Goal: Information Seeking & Learning: Check status

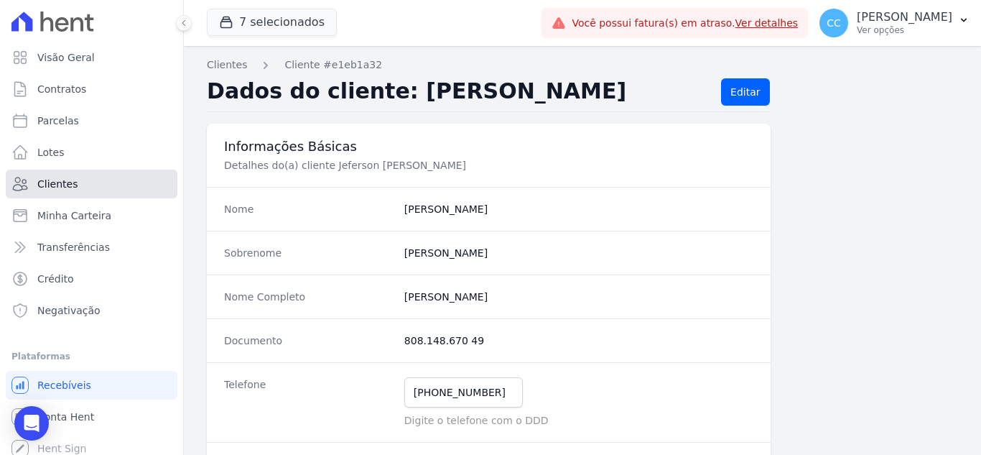
click at [83, 183] on link "Clientes" at bounding box center [92, 184] width 172 height 29
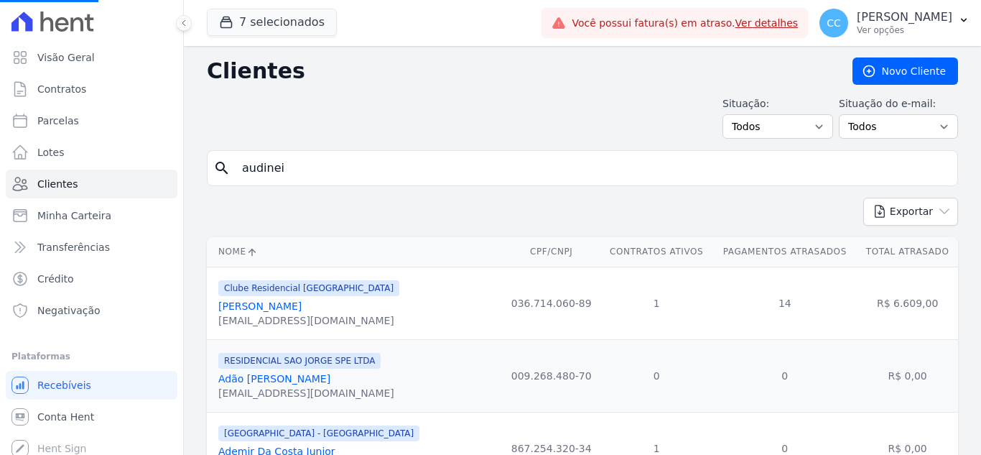
drag, startPoint x: 280, startPoint y: 151, endPoint x: 294, endPoint y: 147, distance: 14.3
click at [351, 169] on input "search" at bounding box center [592, 168] width 718 height 29
click at [277, 163] on input "search" at bounding box center [592, 168] width 718 height 29
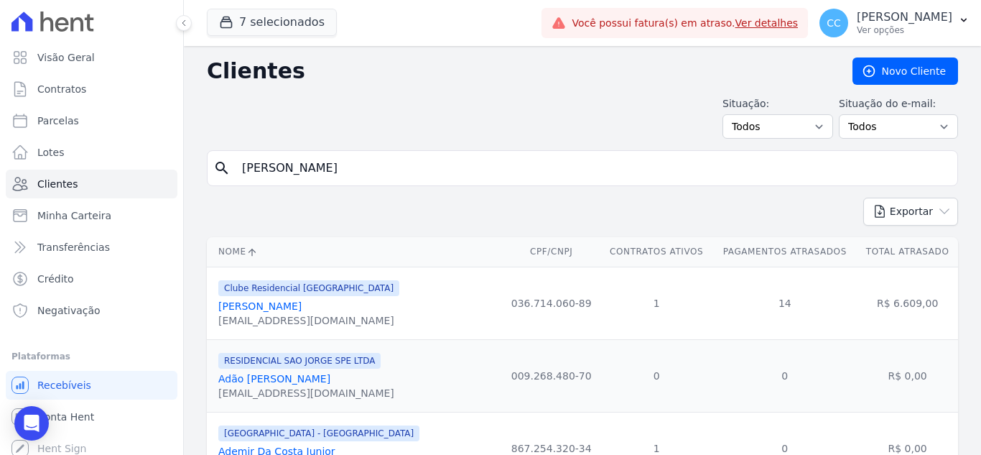
type input "[PERSON_NAME]"
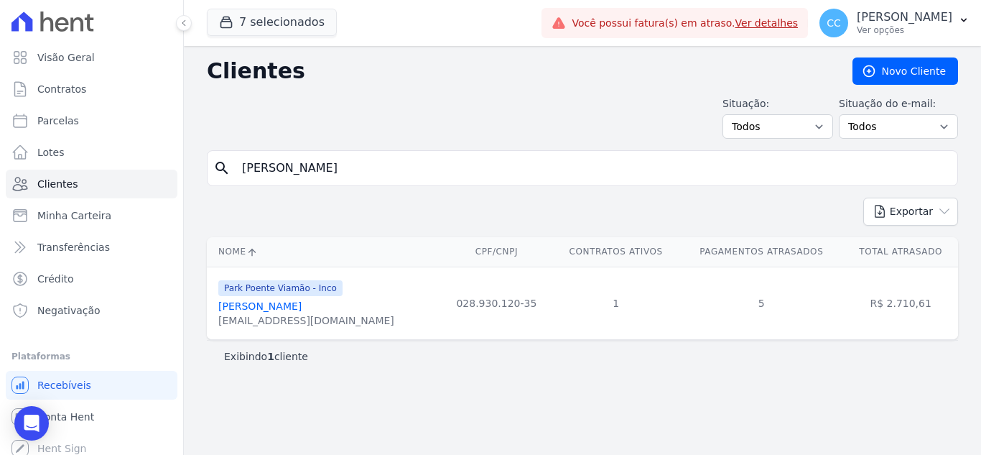
click at [273, 300] on link "[PERSON_NAME]" at bounding box center [259, 305] width 83 height 11
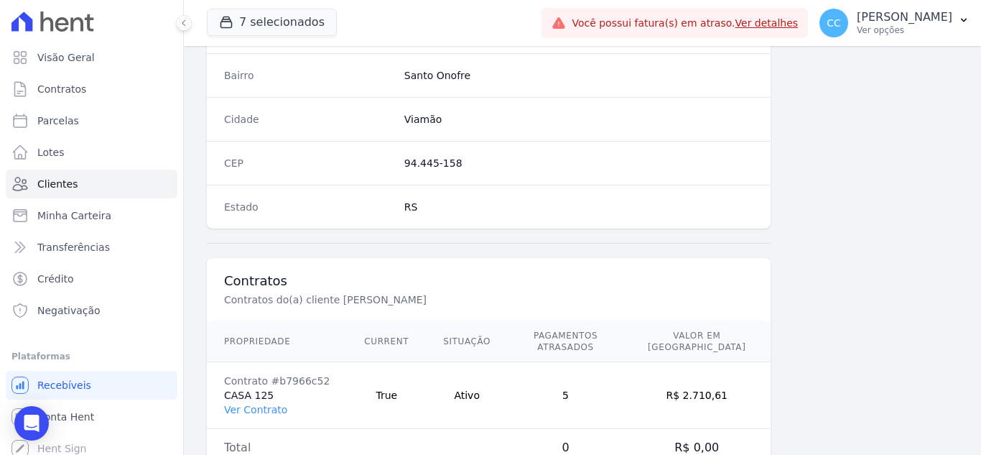
scroll to position [889, 0]
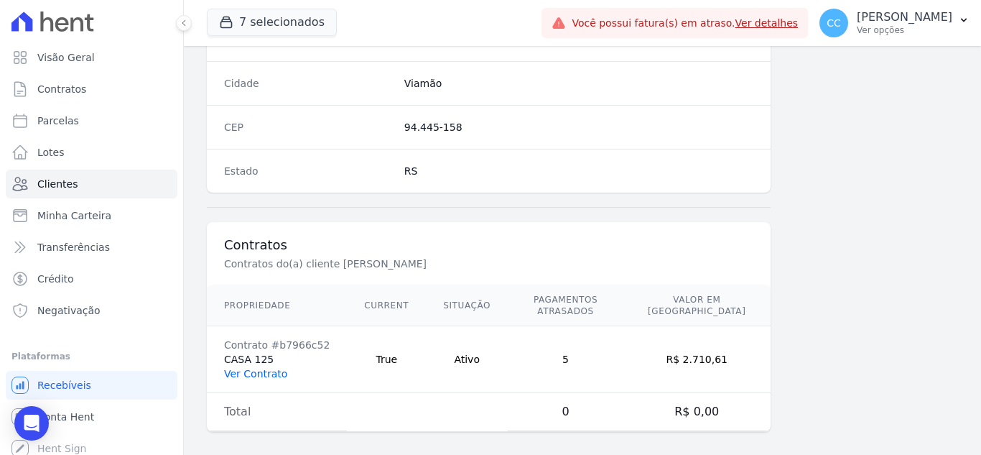
click at [260, 368] on link "Ver Contrato" at bounding box center [255, 373] width 63 height 11
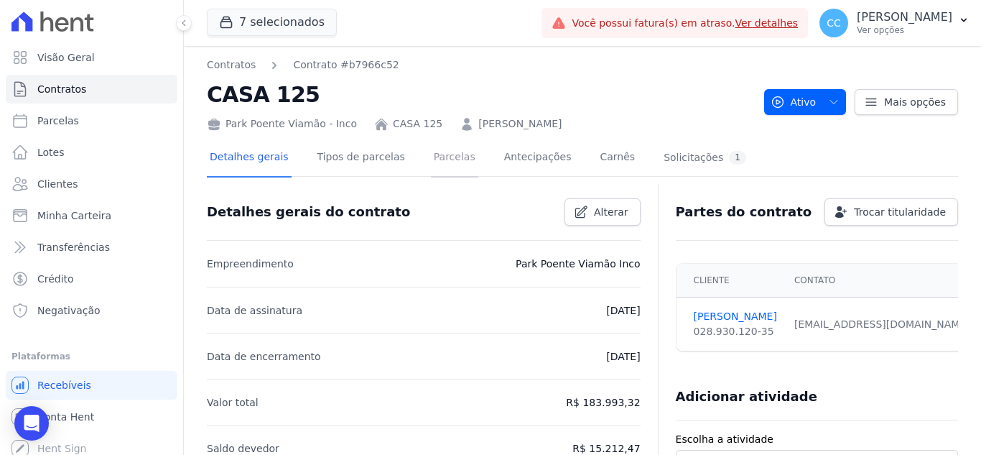
click at [431, 162] on link "Parcelas" at bounding box center [454, 158] width 47 height 38
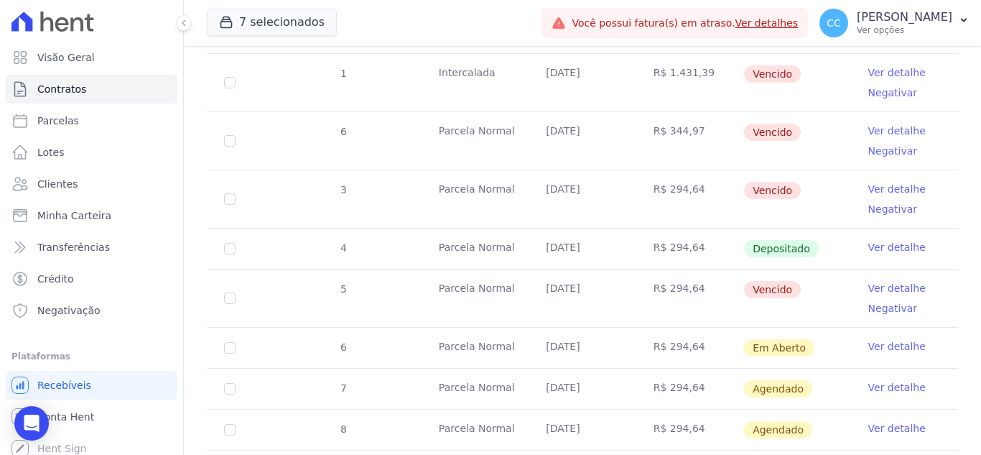
scroll to position [718, 0]
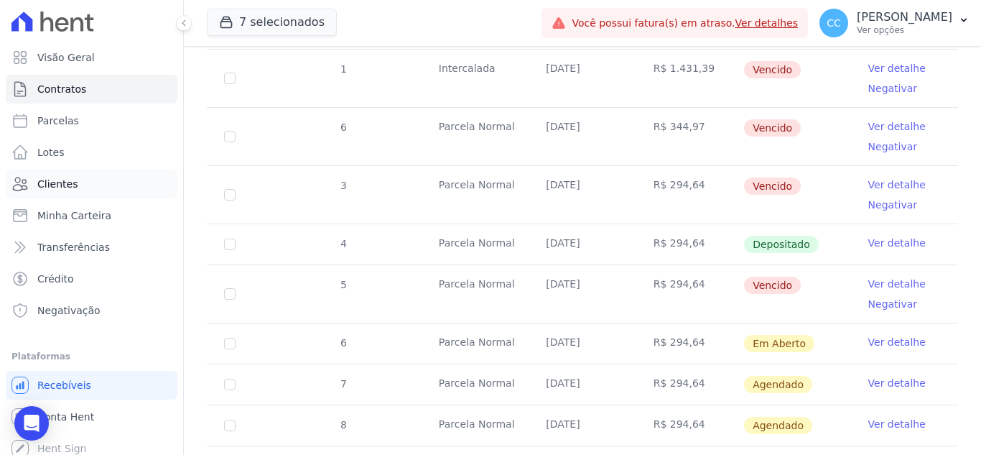
click at [62, 187] on span "Clientes" at bounding box center [57, 184] width 40 height 14
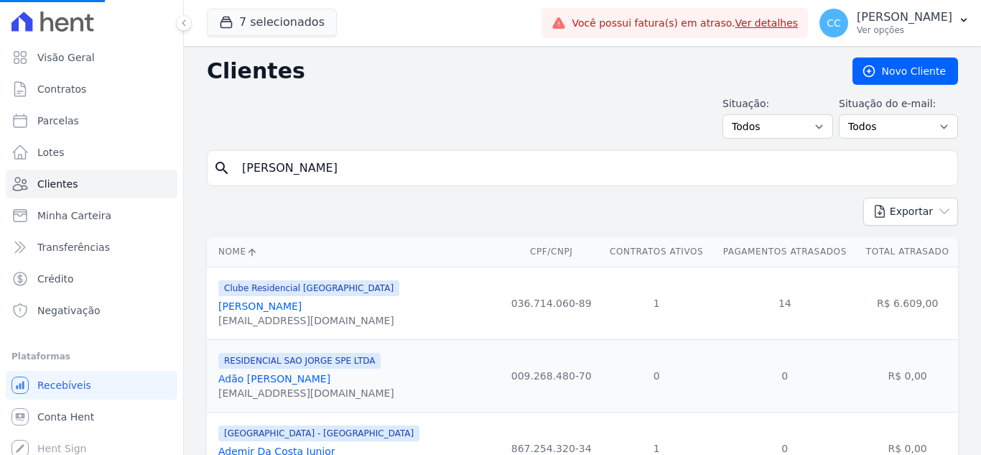
drag, startPoint x: 328, startPoint y: 159, endPoint x: 221, endPoint y: 147, distance: 107.7
type input "m"
click at [390, 164] on input "search" at bounding box center [592, 168] width 718 height 29
type input "[PERSON_NAME]"
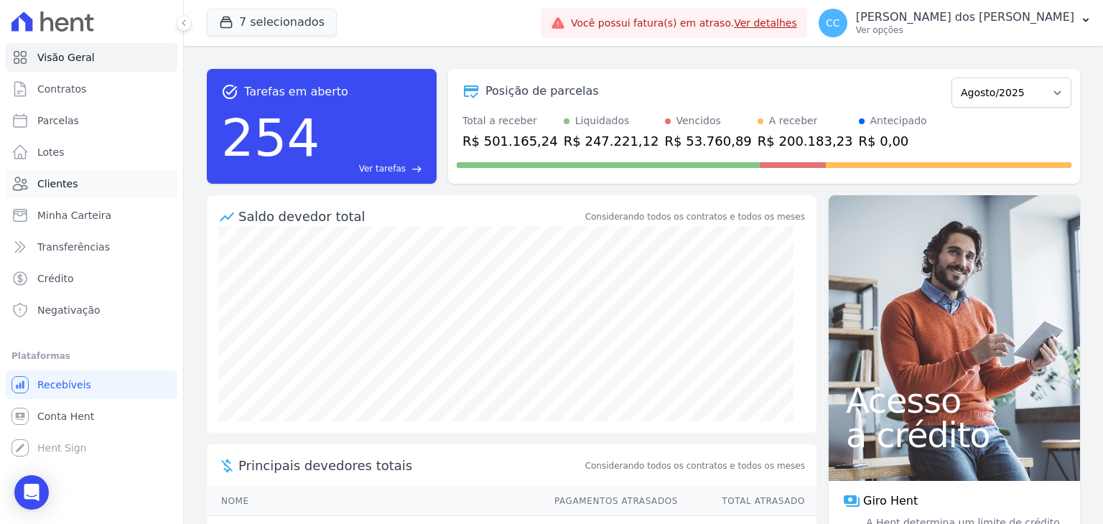
click at [70, 185] on span "Clientes" at bounding box center [57, 184] width 40 height 14
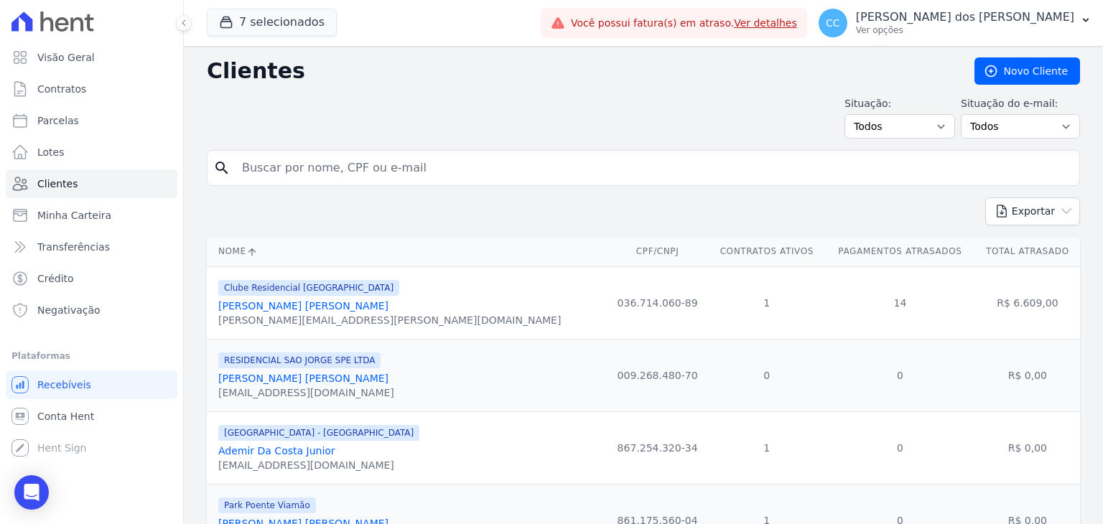
click at [353, 171] on input "search" at bounding box center [653, 168] width 840 height 29
type input "a"
type input "pamela do prado vidal"
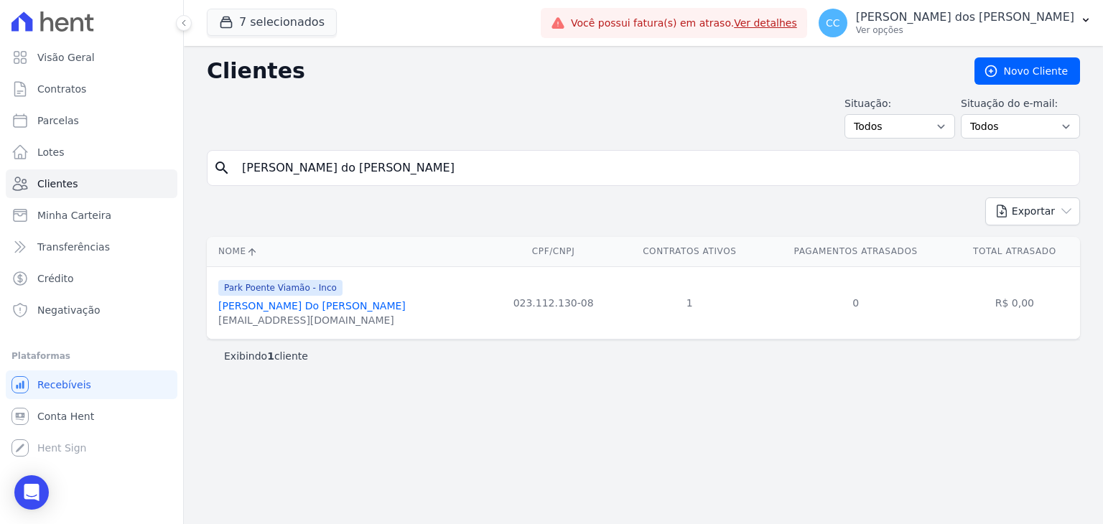
click at [307, 304] on link "Pamela Do Prado Vidal" at bounding box center [311, 305] width 187 height 11
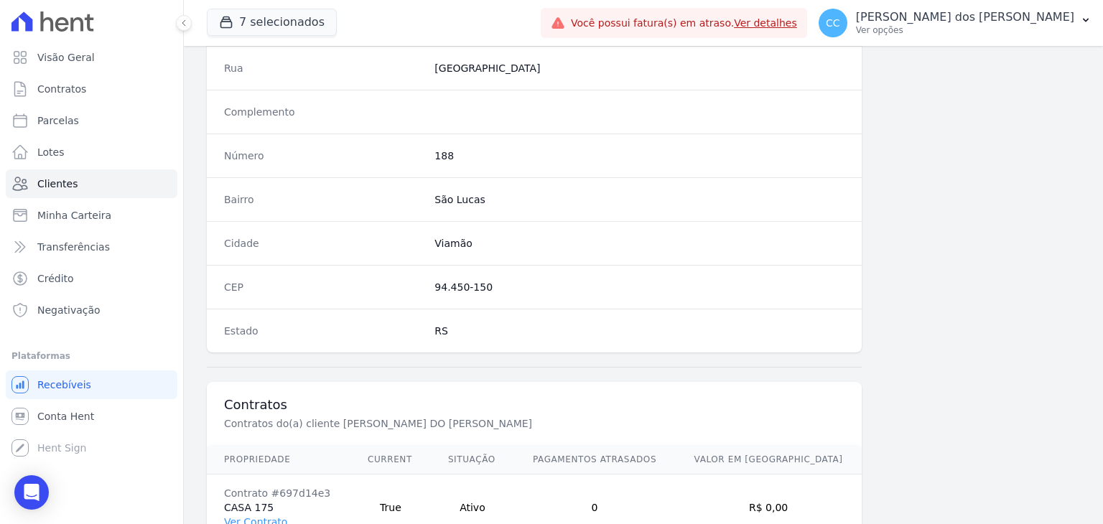
scroll to position [815, 0]
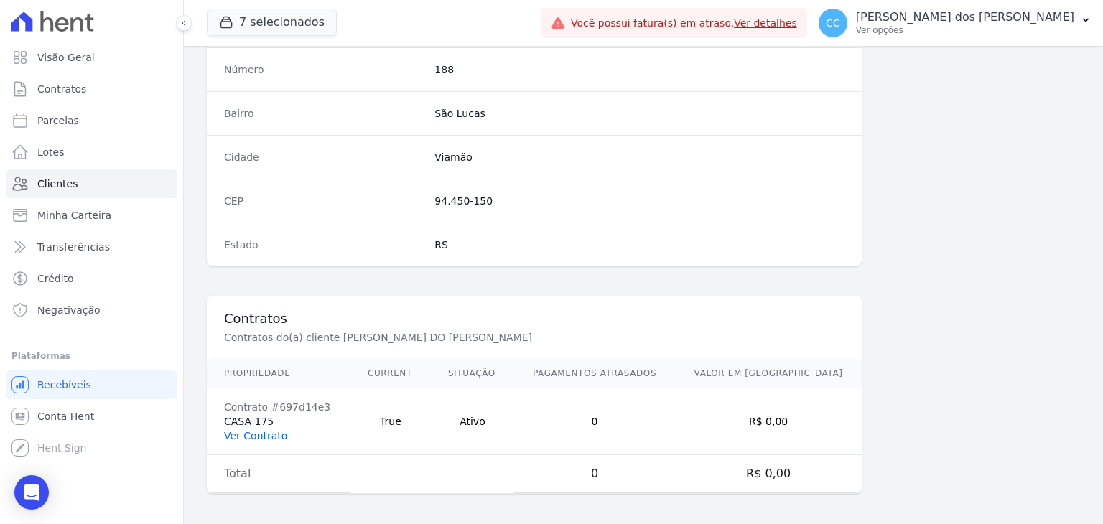
click at [259, 430] on link "Ver Contrato" at bounding box center [255, 435] width 63 height 11
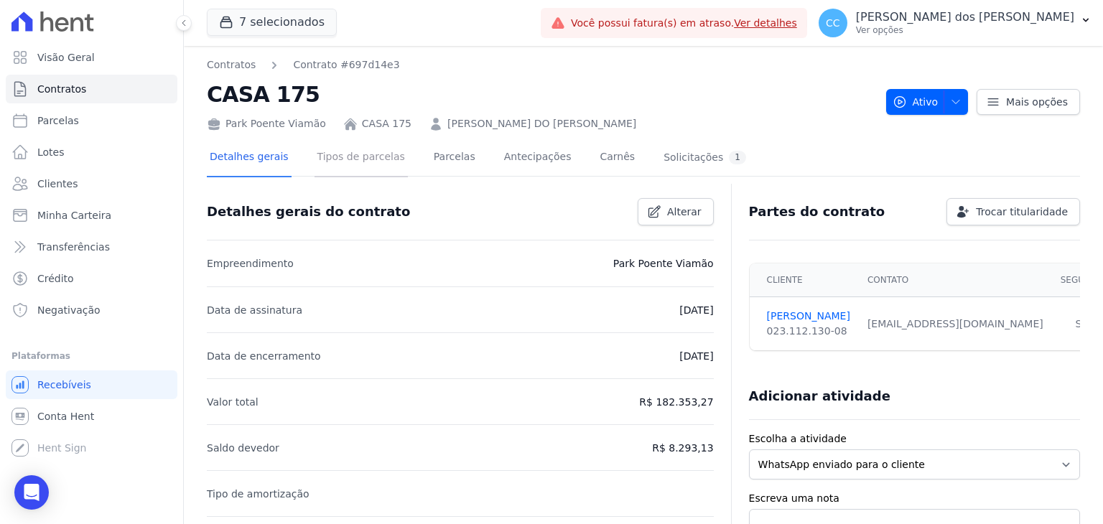
click at [342, 148] on link "Tipos de parcelas" at bounding box center [361, 158] width 93 height 38
click at [454, 161] on link "Parcelas" at bounding box center [454, 158] width 47 height 38
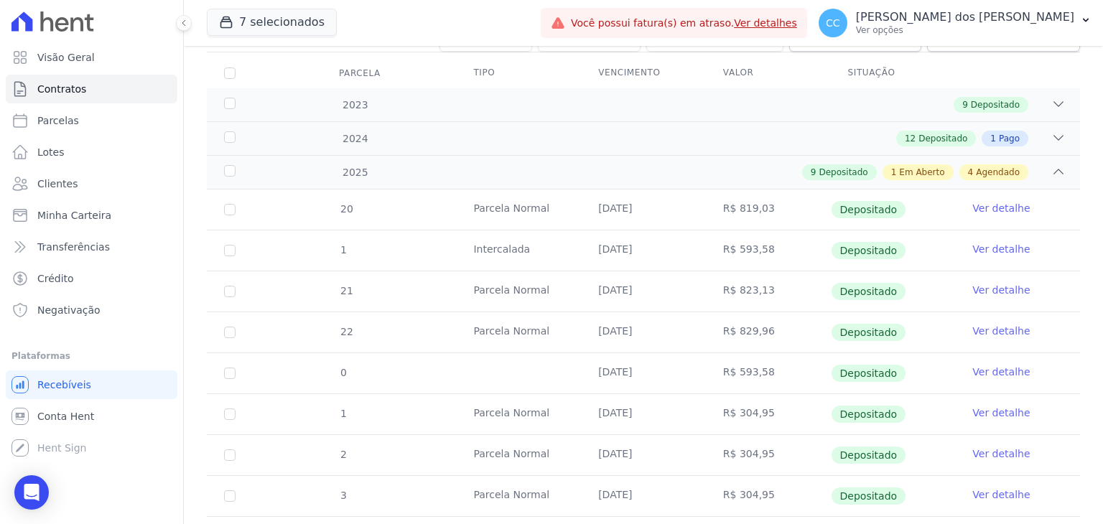
scroll to position [359, 0]
